Goal: Navigation & Orientation: Find specific page/section

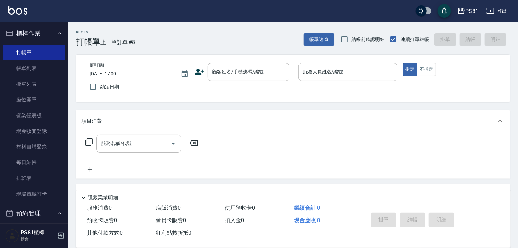
drag, startPoint x: 508, startPoint y: 80, endPoint x: 0, endPoint y: 52, distance: 508.7
click at [508, 80] on div "帳單日期 [DATE] 17:00 鎖定日期 顧客姓名/手機號碼/編號 顧客姓名/手機號碼/編號 服務人員姓名/編號 服務人員姓名/編號 指定 不指定" at bounding box center [293, 78] width 434 height 47
click at [49, 177] on link "排班表" at bounding box center [34, 178] width 62 height 16
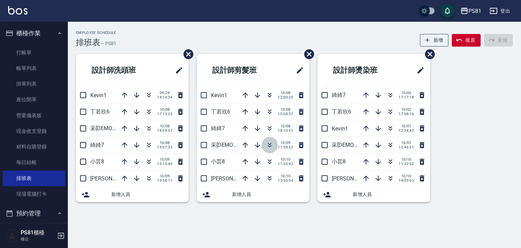
click at [270, 147] on icon "button" at bounding box center [270, 145] width 8 height 8
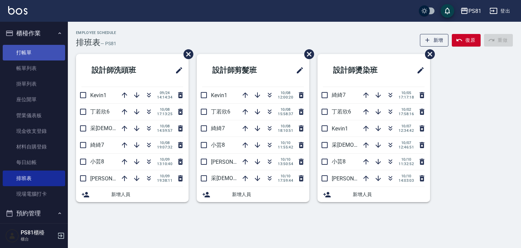
click at [39, 49] on link "打帳單" at bounding box center [34, 53] width 62 height 16
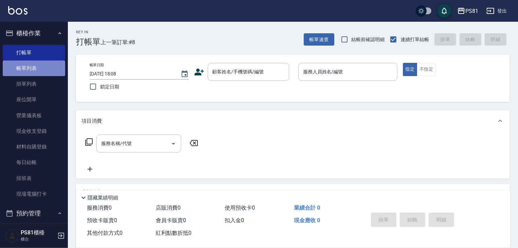
click at [41, 71] on link "帳單列表" at bounding box center [34, 68] width 62 height 16
